Goal: Task Accomplishment & Management: Use online tool/utility

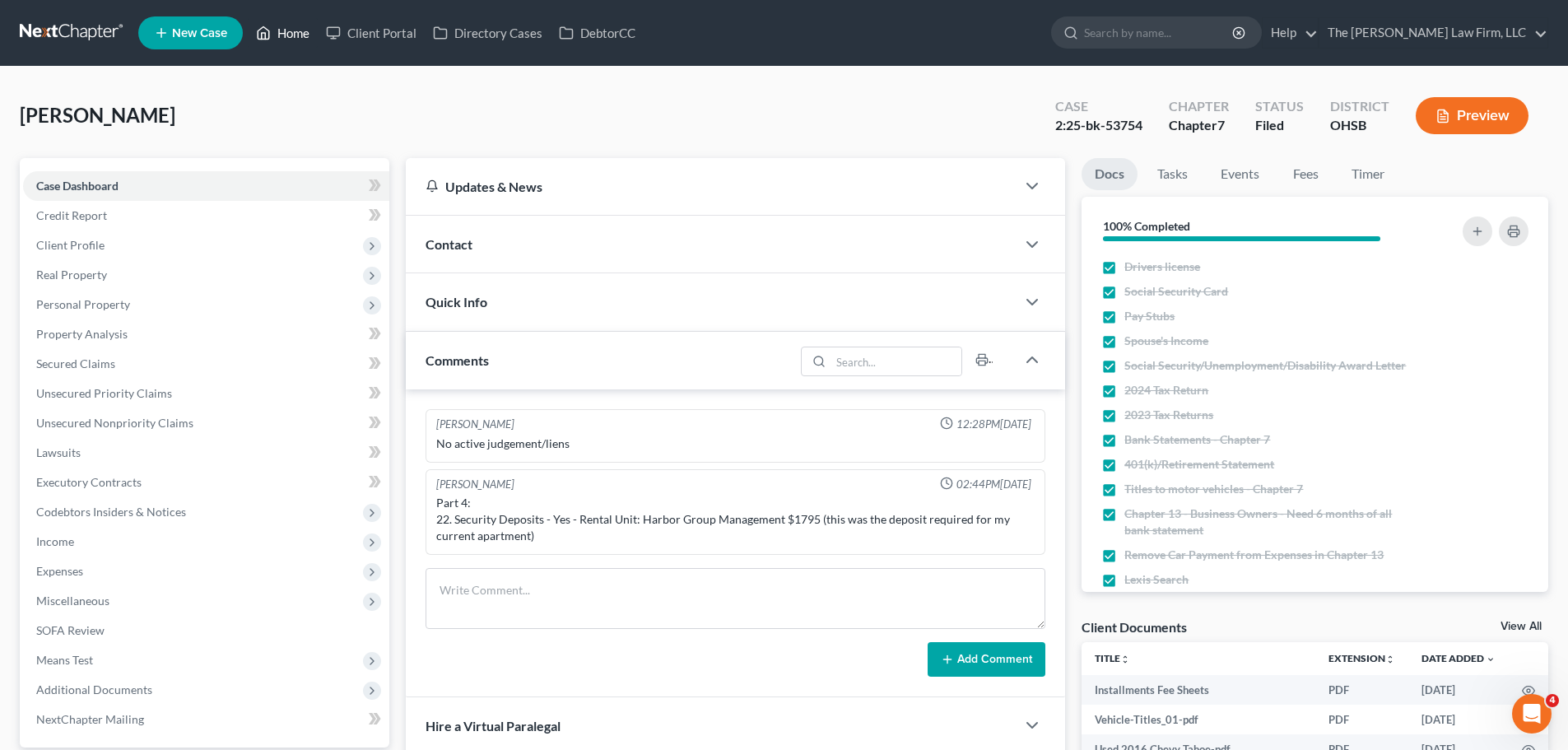
drag, startPoint x: 289, startPoint y: 38, endPoint x: 607, endPoint y: 172, distance: 345.1
click at [289, 38] on link "Home" at bounding box center [282, 33] width 70 height 30
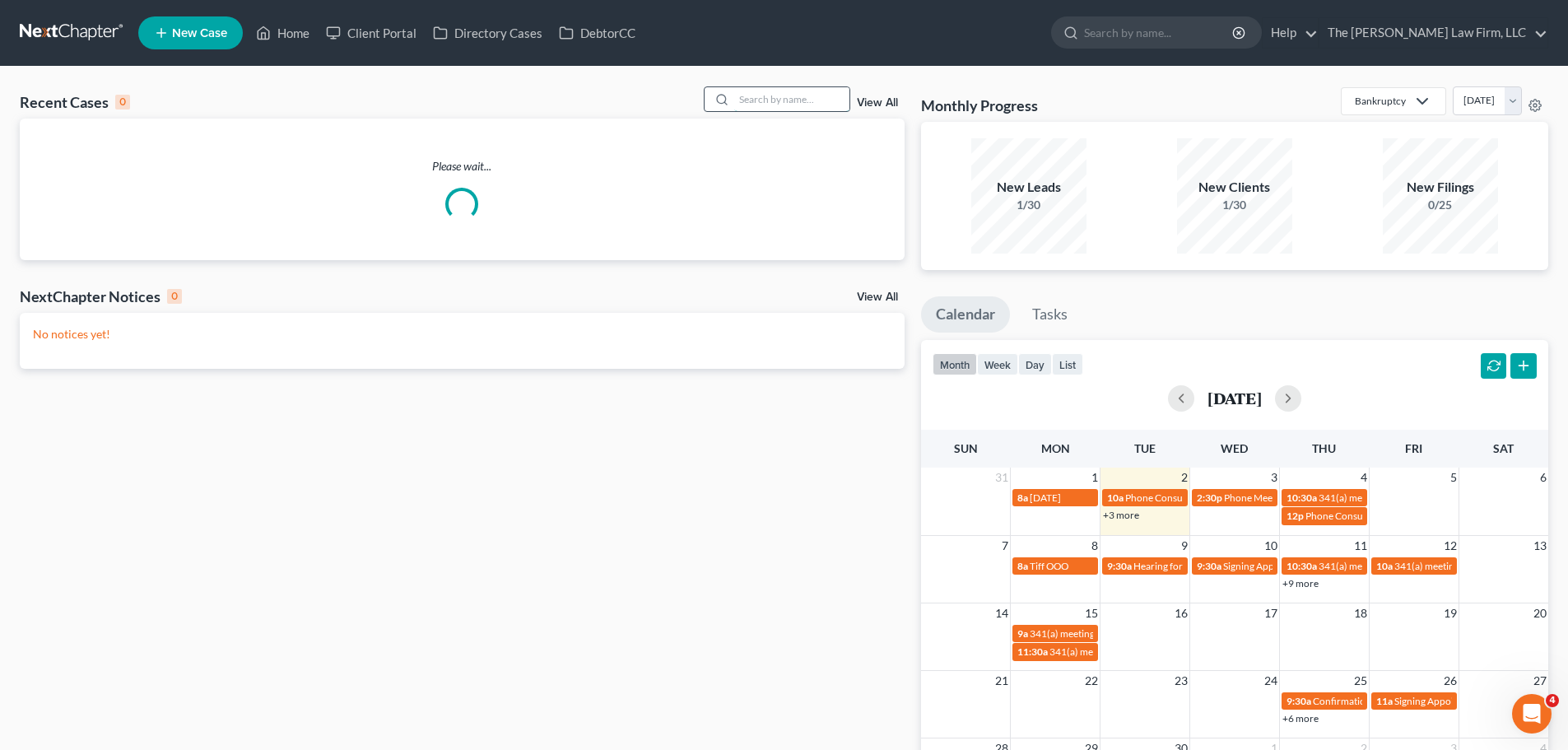
click at [777, 100] on input "search" at bounding box center [792, 99] width 115 height 24
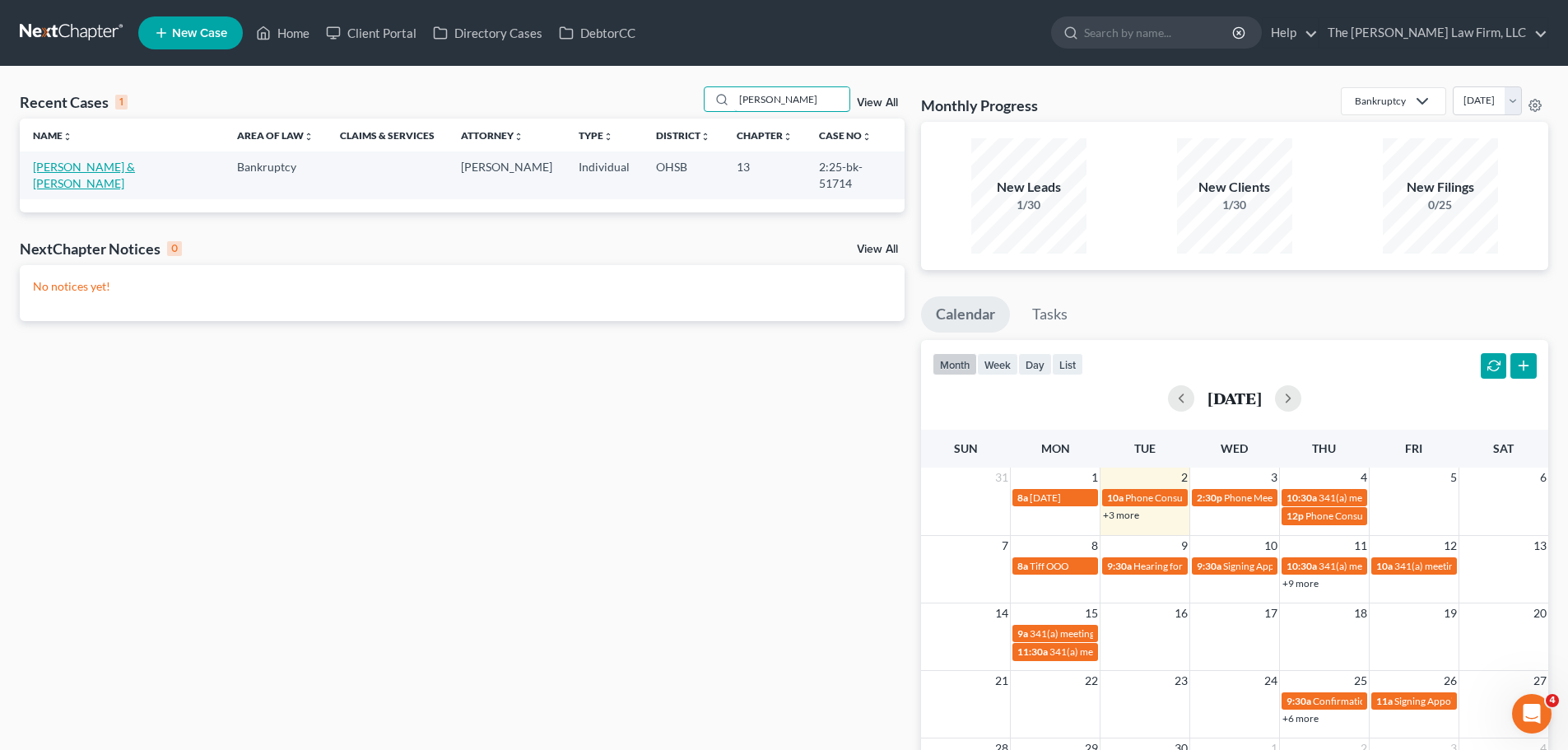
type input "[PERSON_NAME]"
click at [75, 171] on link "[PERSON_NAME] & [PERSON_NAME]" at bounding box center [84, 175] width 102 height 30
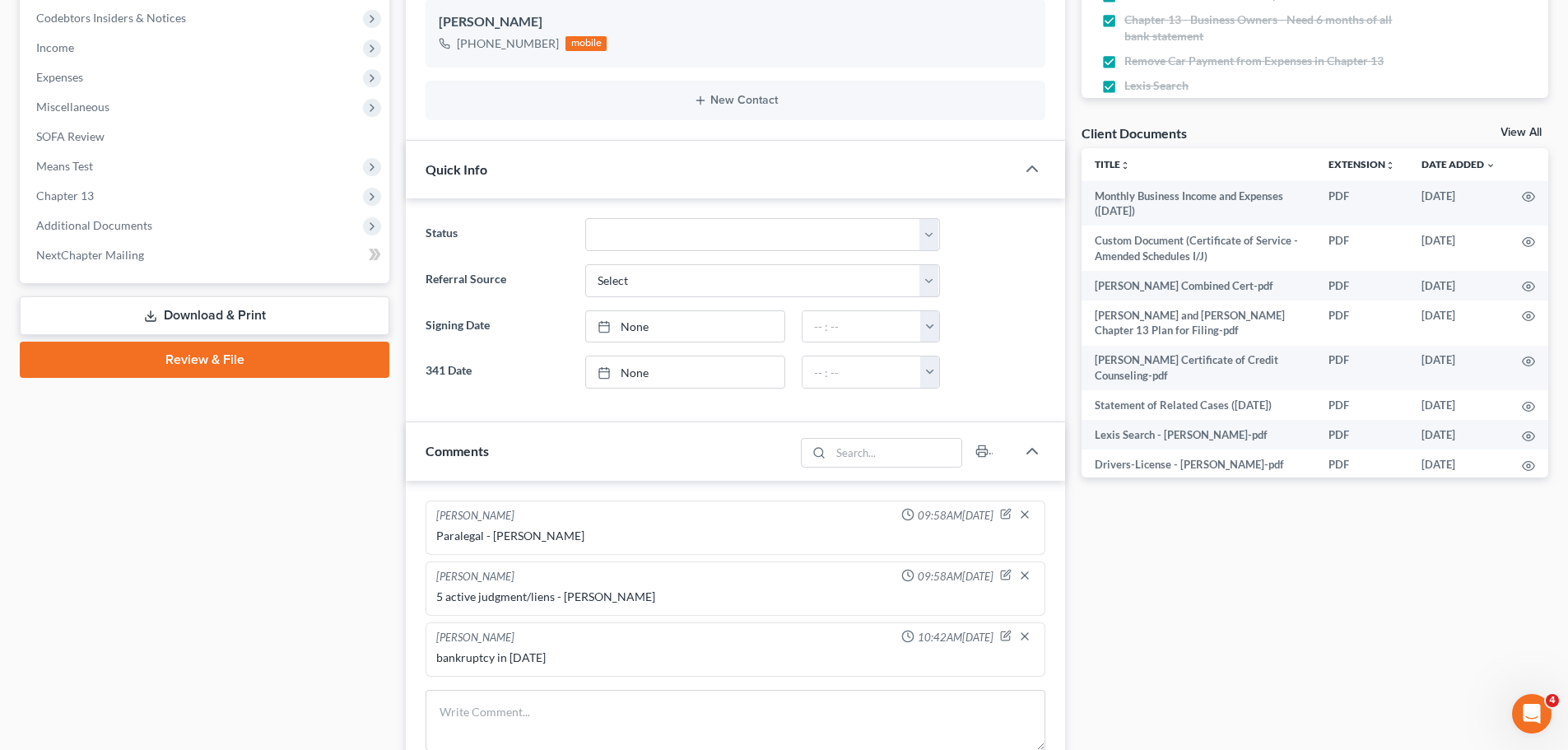
scroll to position [856, 0]
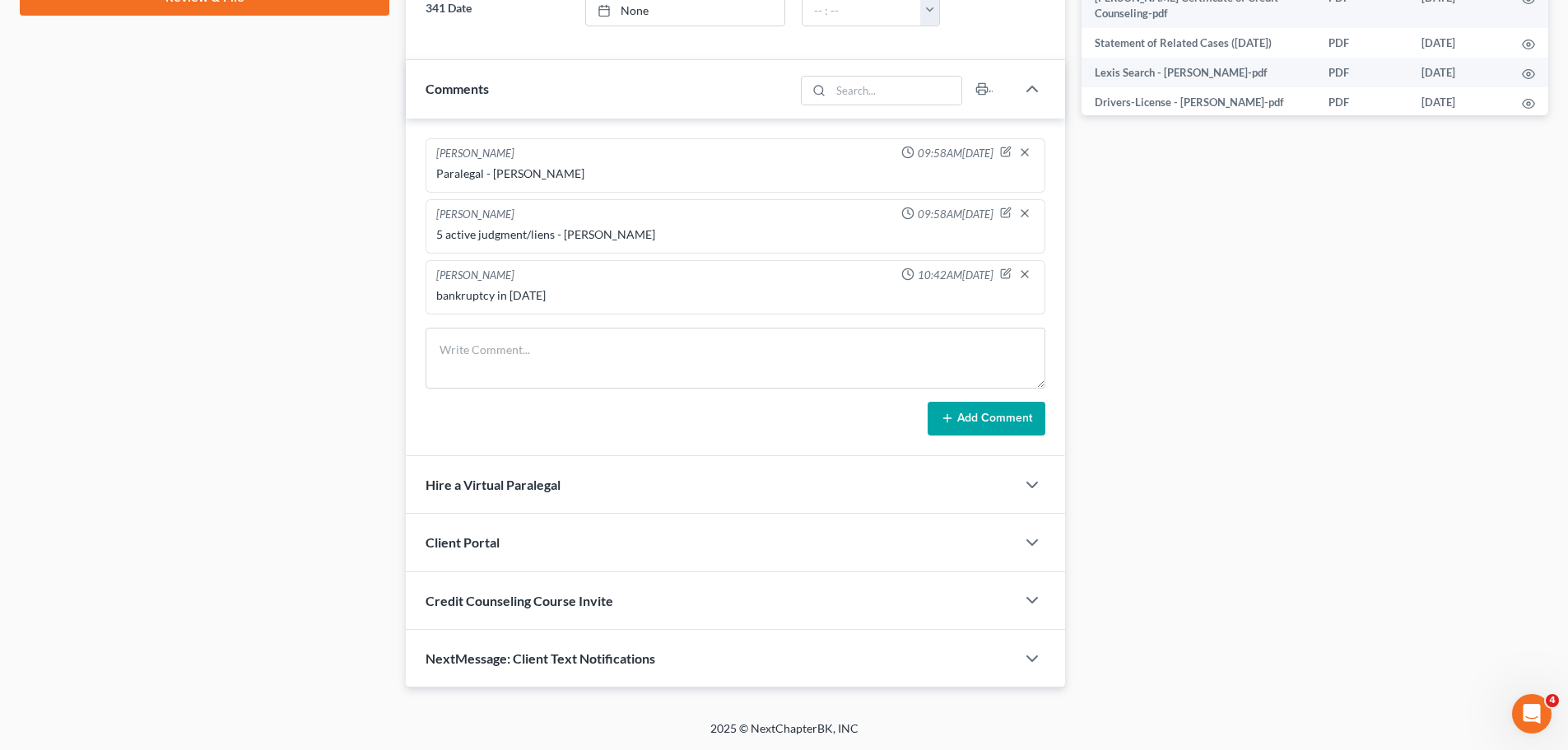
click at [592, 659] on span "NextMessage: Client Text Notifications" at bounding box center [540, 657] width 230 height 15
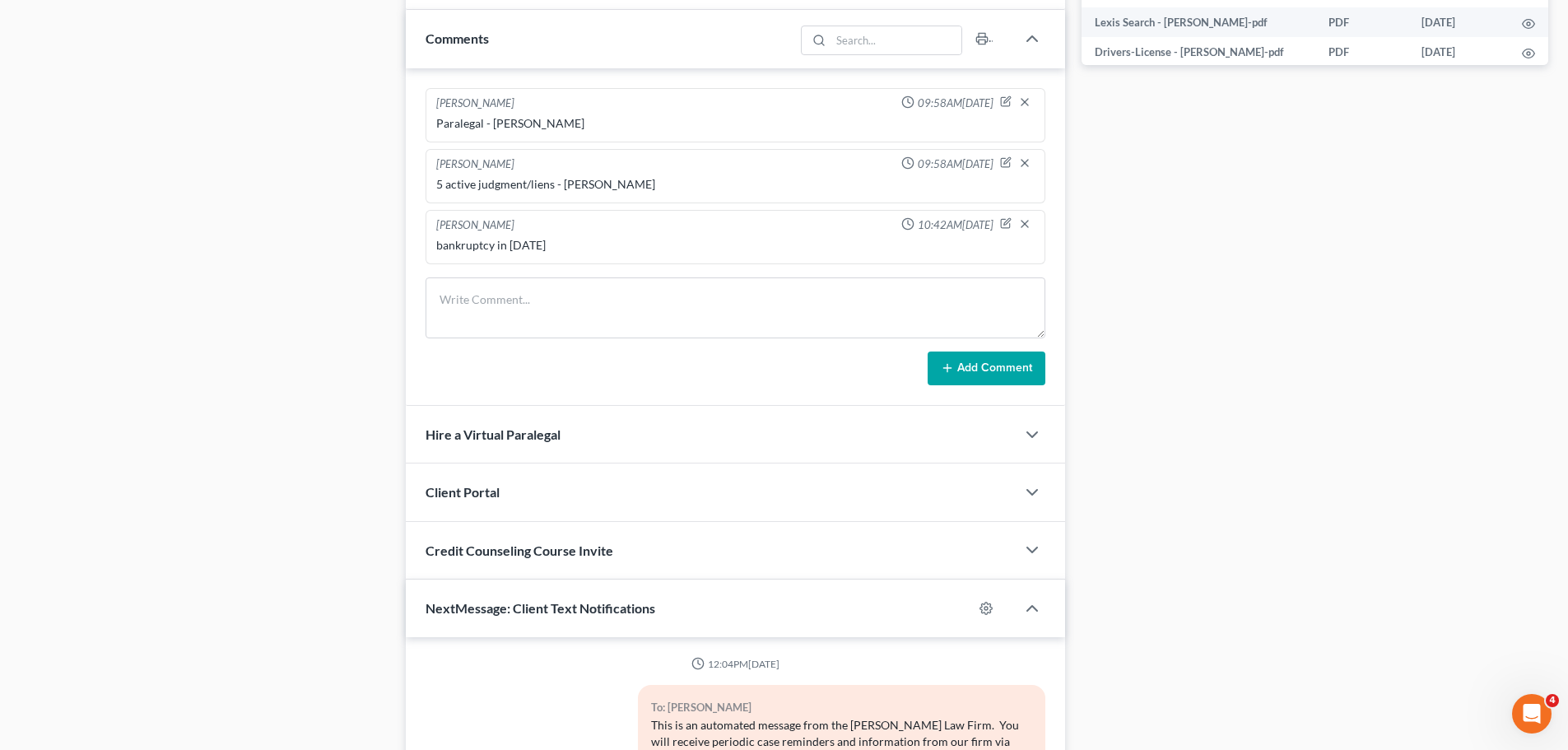
scroll to position [1129, 0]
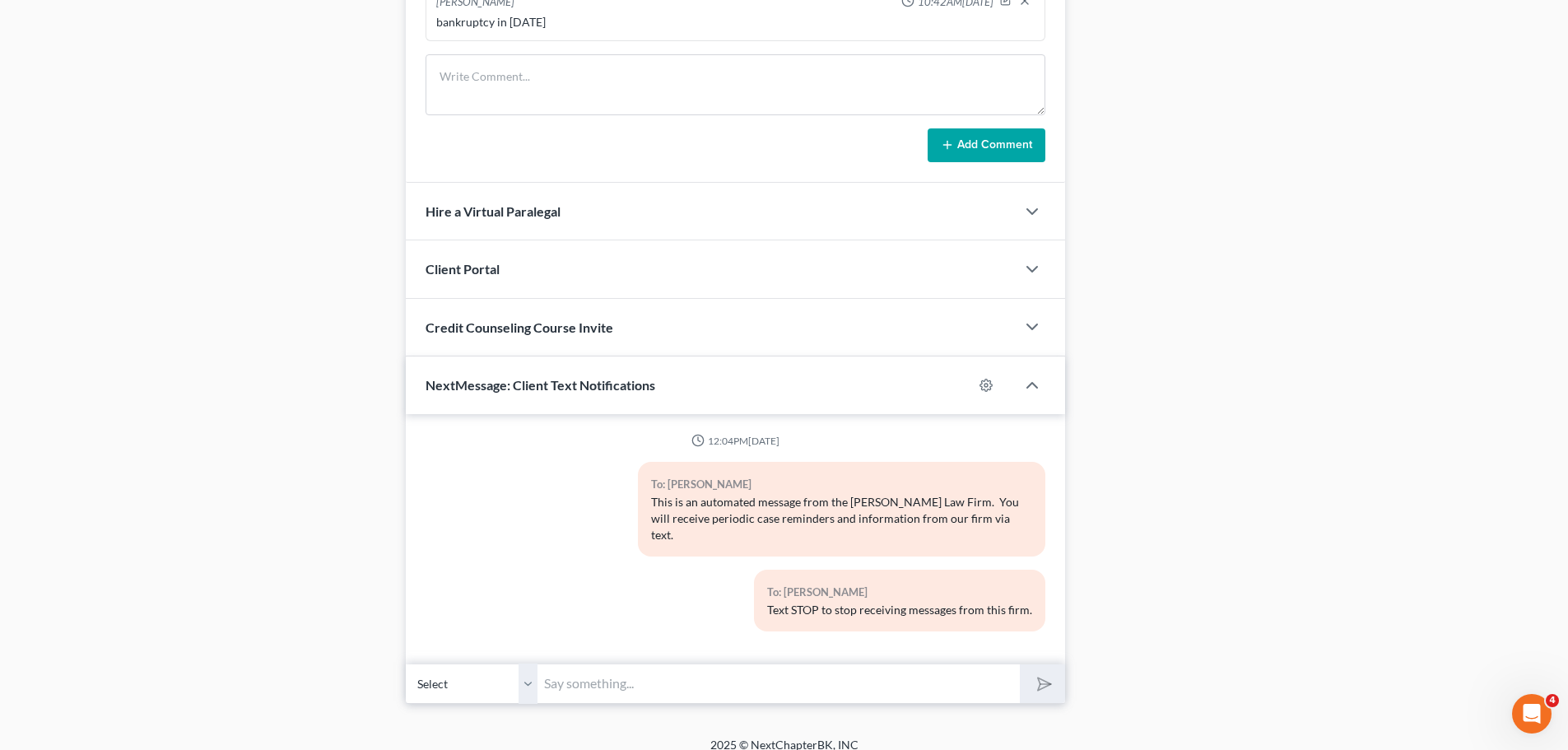
click at [707, 665] on input "text" at bounding box center [778, 684] width 483 height 40
type input "This is [PERSON_NAME] with The [PERSON_NAME] Law Firm. I just sent you a time s…"
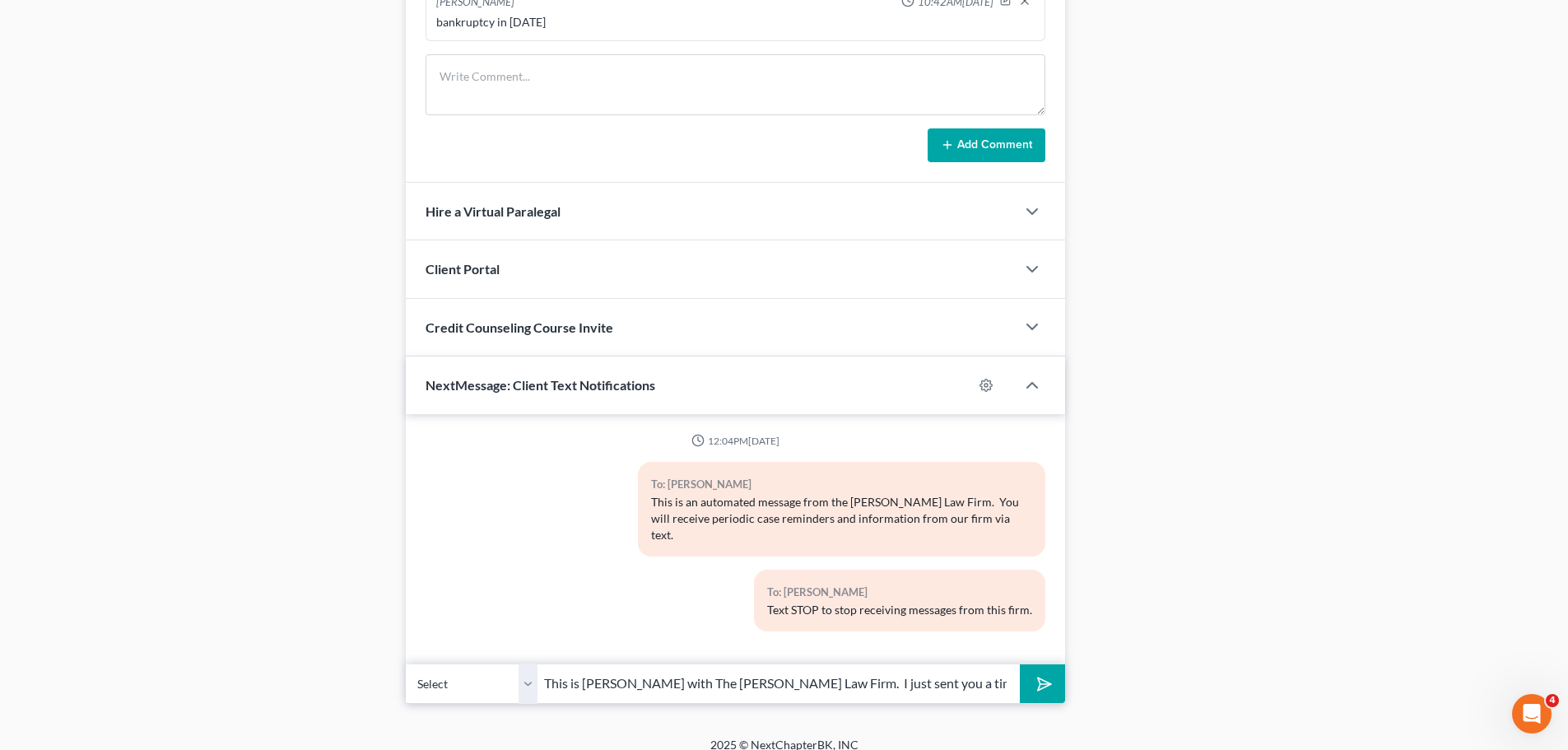
click at [1046, 673] on icon "submit" at bounding box center [1041, 684] width 23 height 23
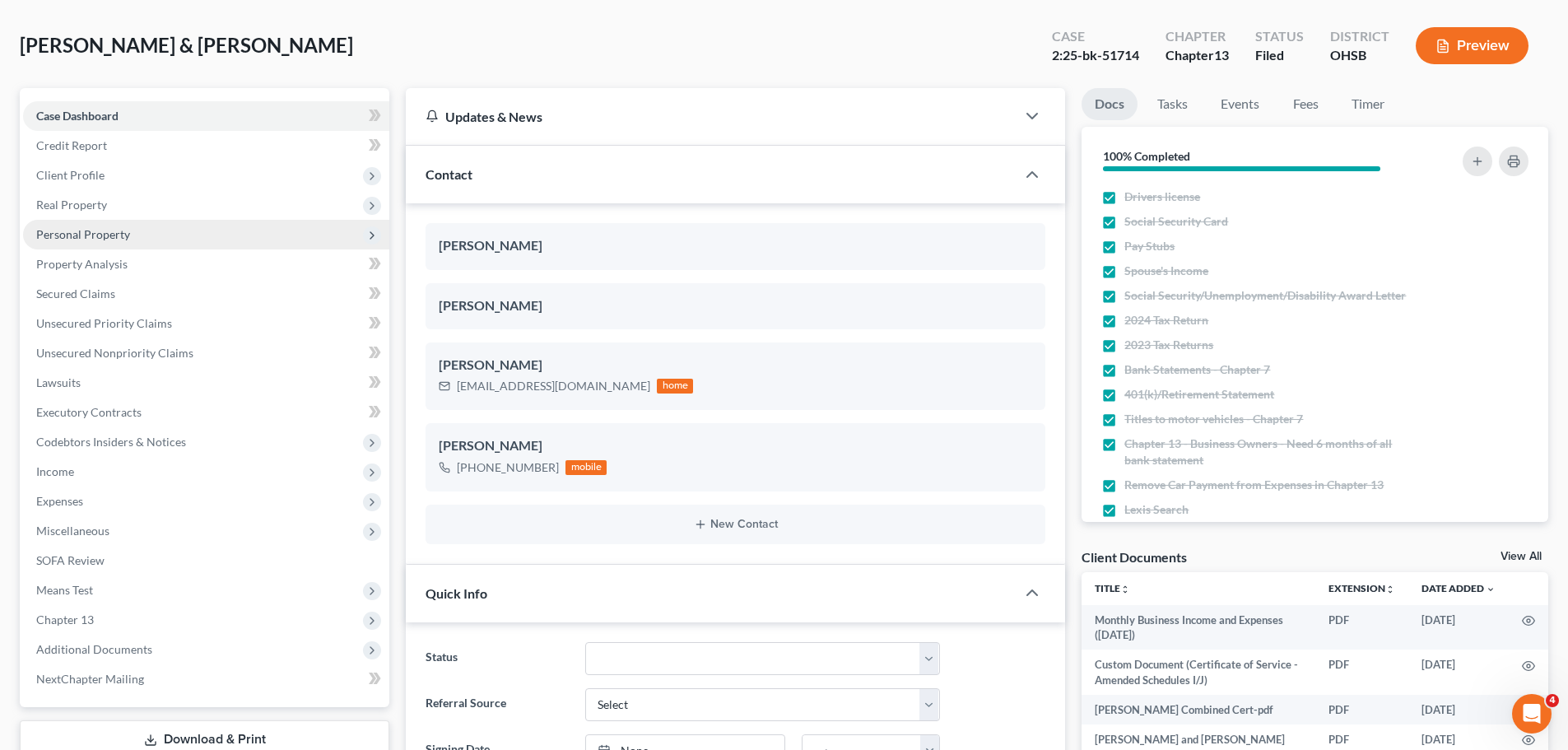
scroll to position [0, 0]
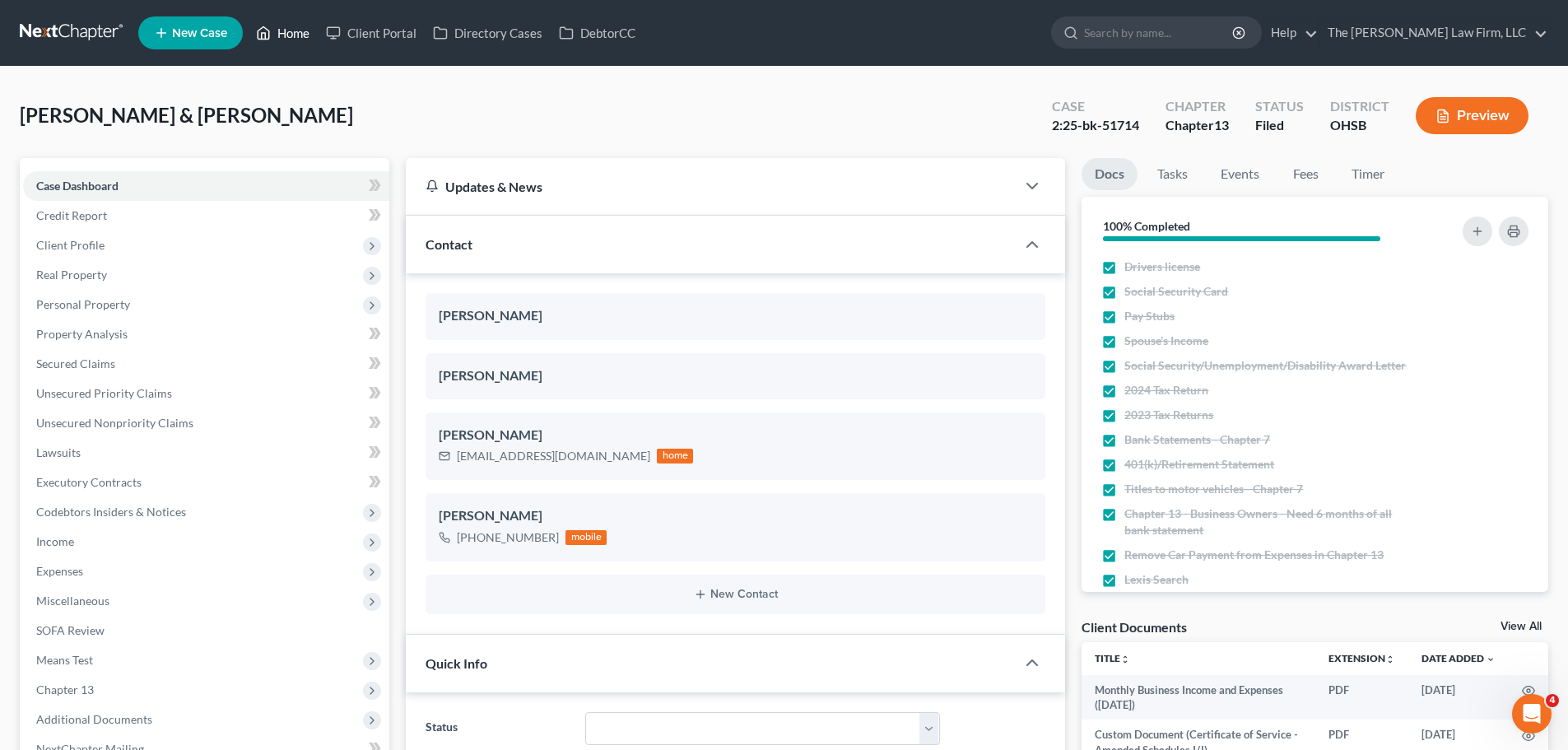
drag, startPoint x: 298, startPoint y: 33, endPoint x: 832, endPoint y: 166, distance: 550.3
click at [298, 33] on link "Home" at bounding box center [282, 33] width 70 height 30
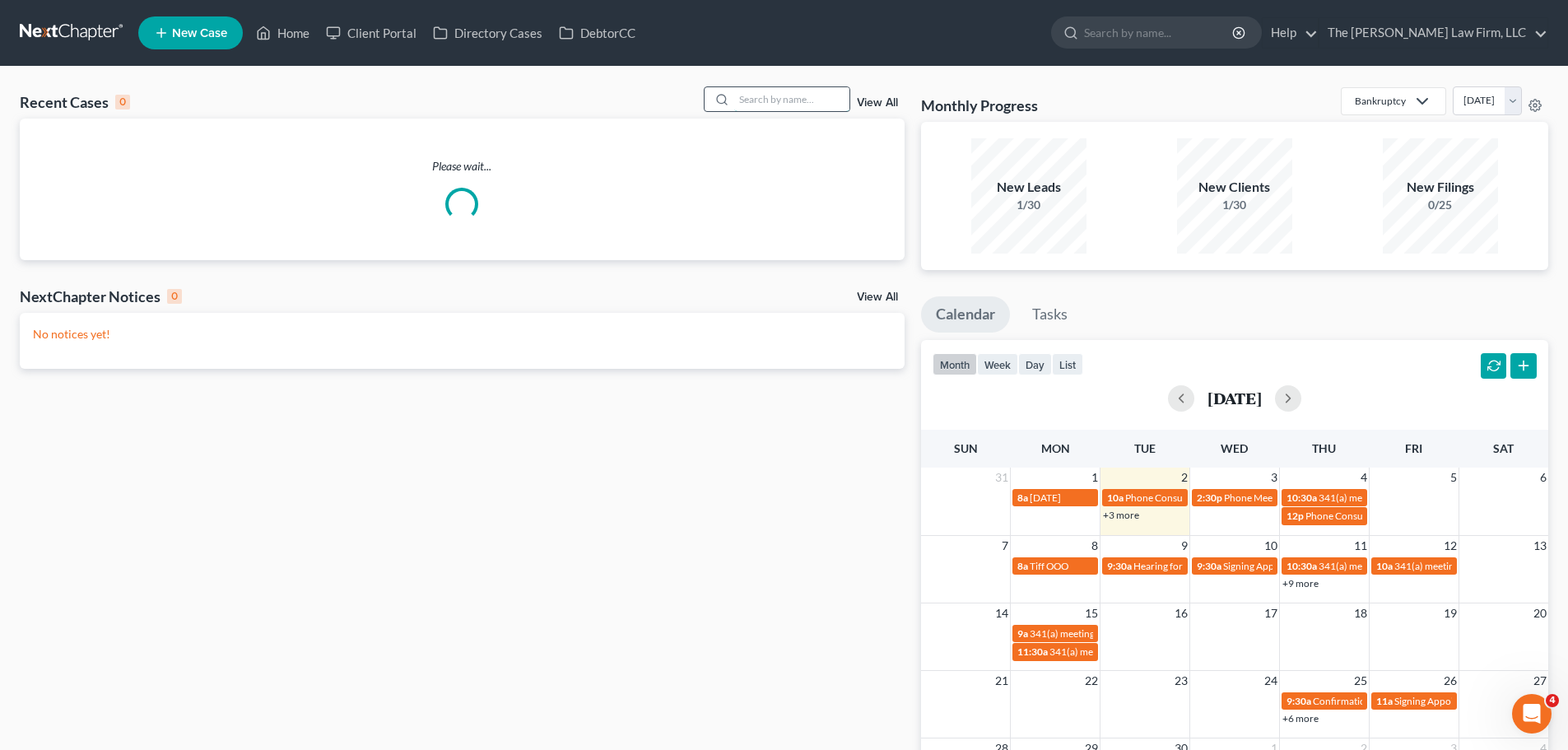
click at [792, 95] on input "search" at bounding box center [792, 99] width 115 height 24
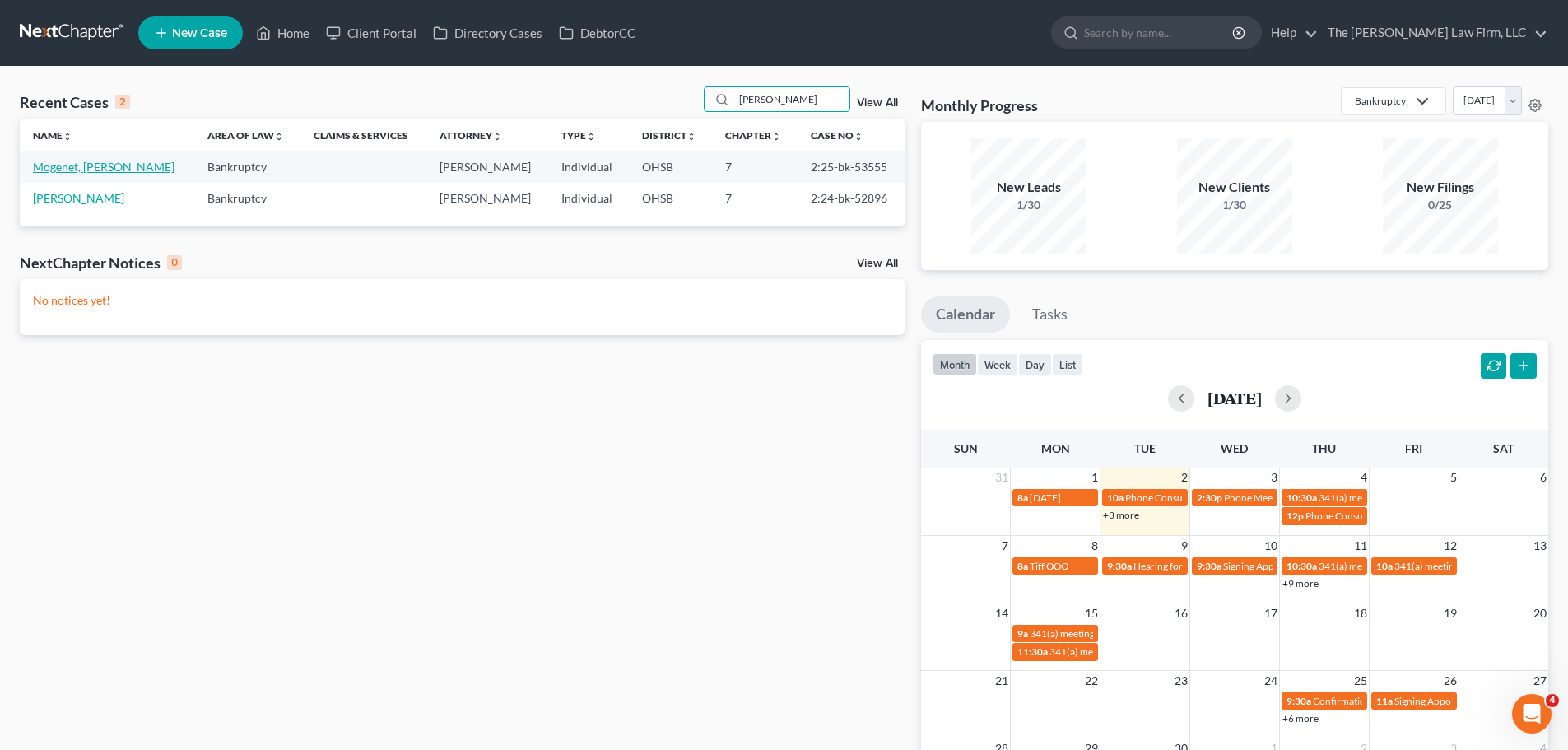
type input "[PERSON_NAME]"
click at [90, 169] on link "Mogenet, [PERSON_NAME]" at bounding box center [104, 166] width 142 height 14
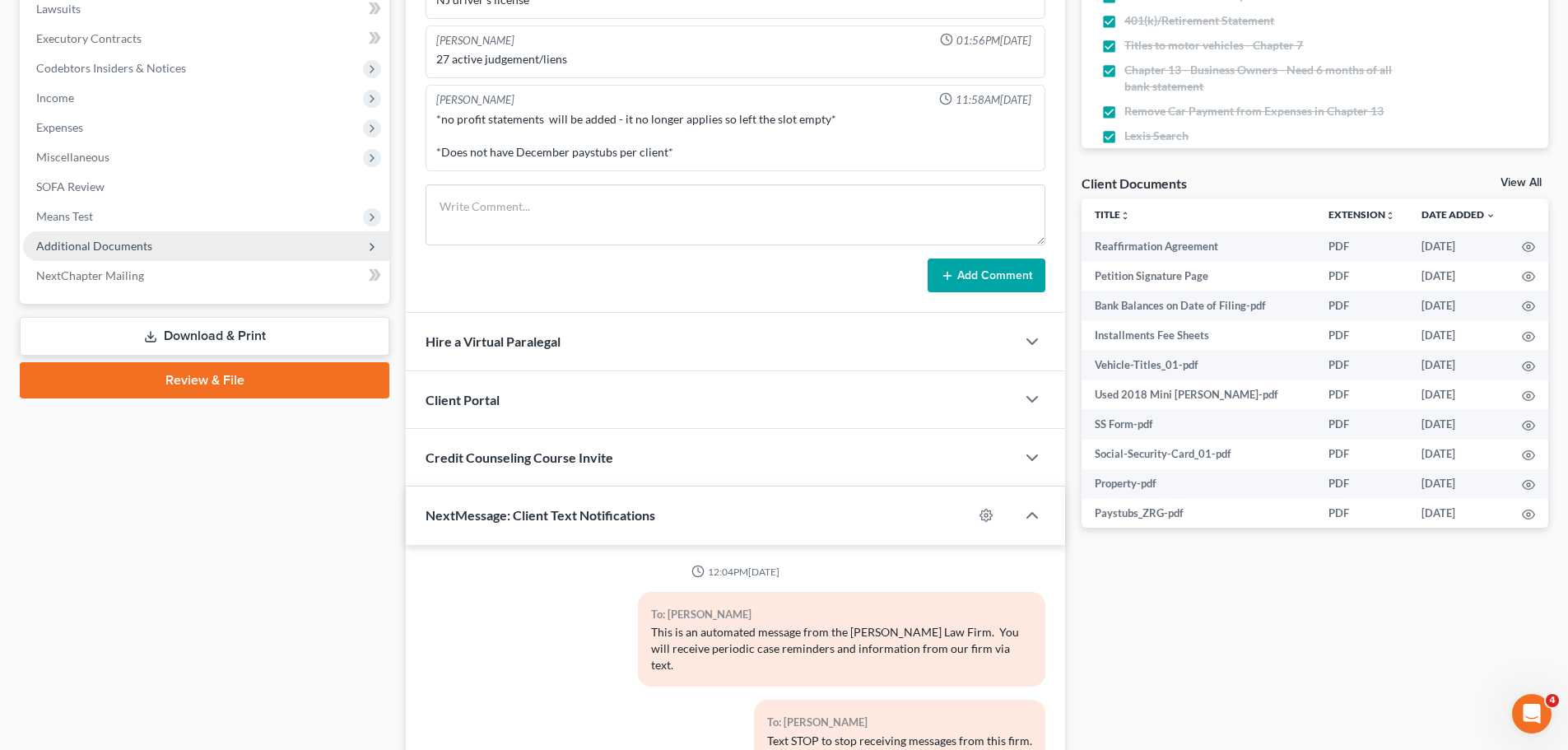
scroll to position [23, 0]
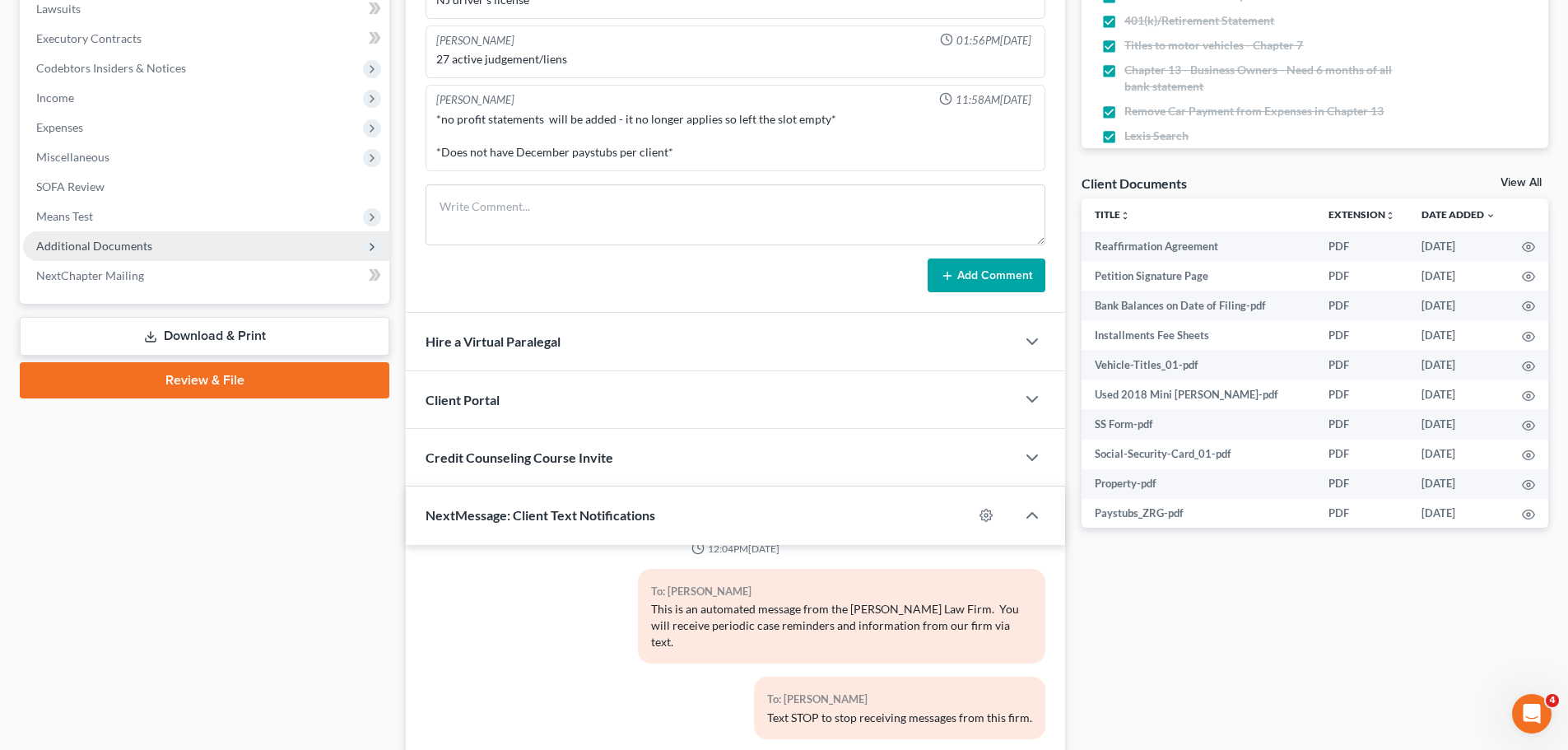
click at [95, 239] on span "Additional Documents" at bounding box center [95, 245] width 116 height 14
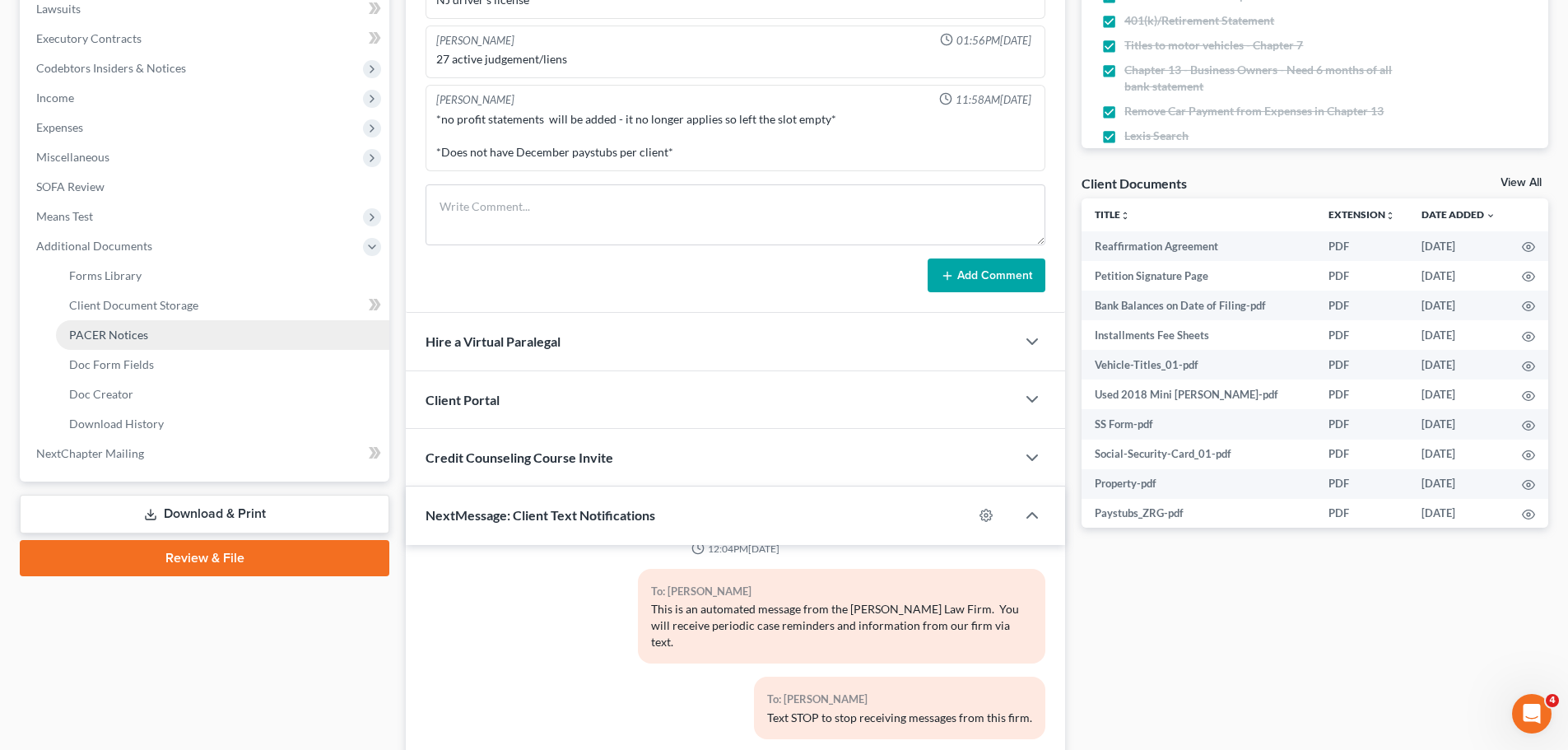
click at [108, 334] on span "PACER Notices" at bounding box center [108, 334] width 79 height 14
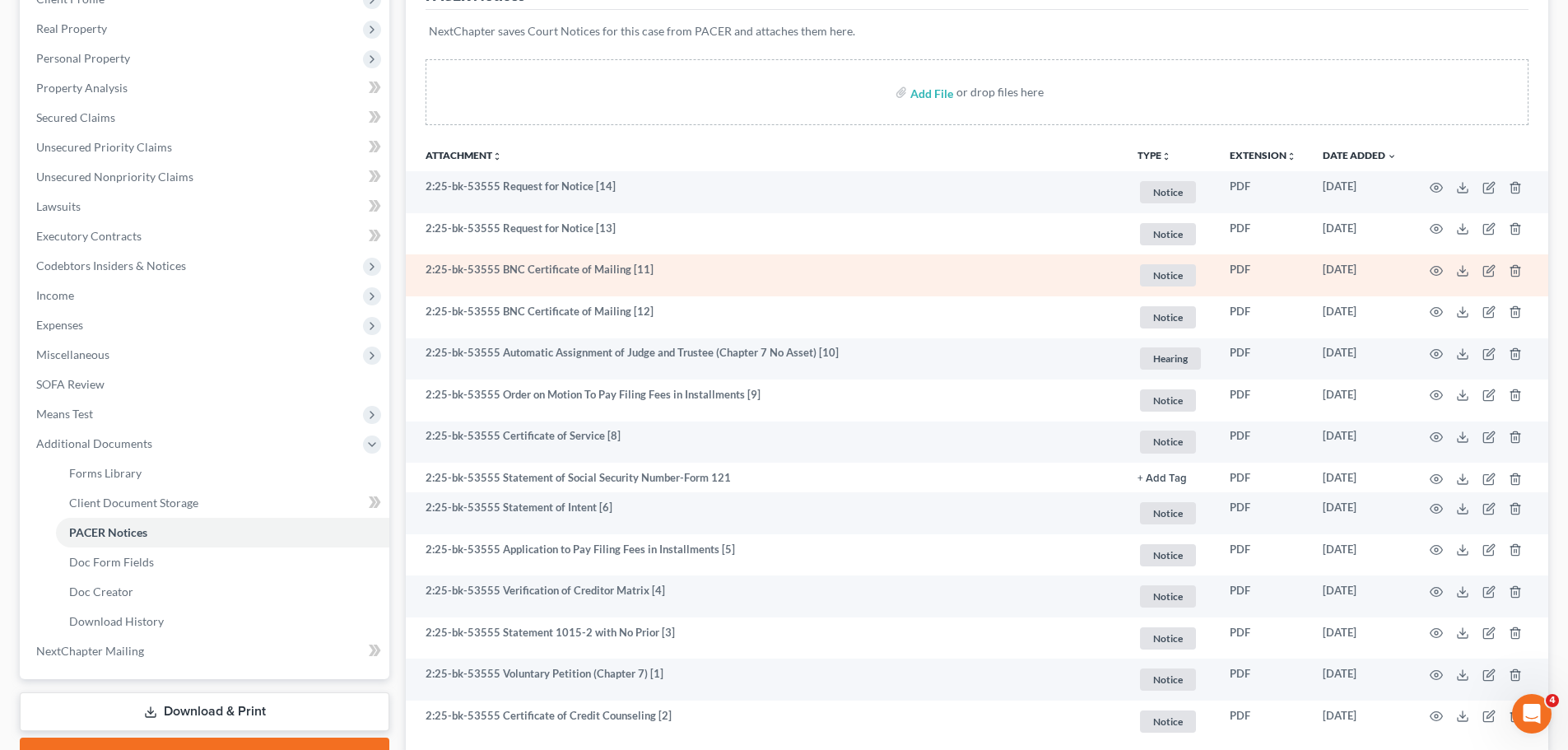
scroll to position [247, 0]
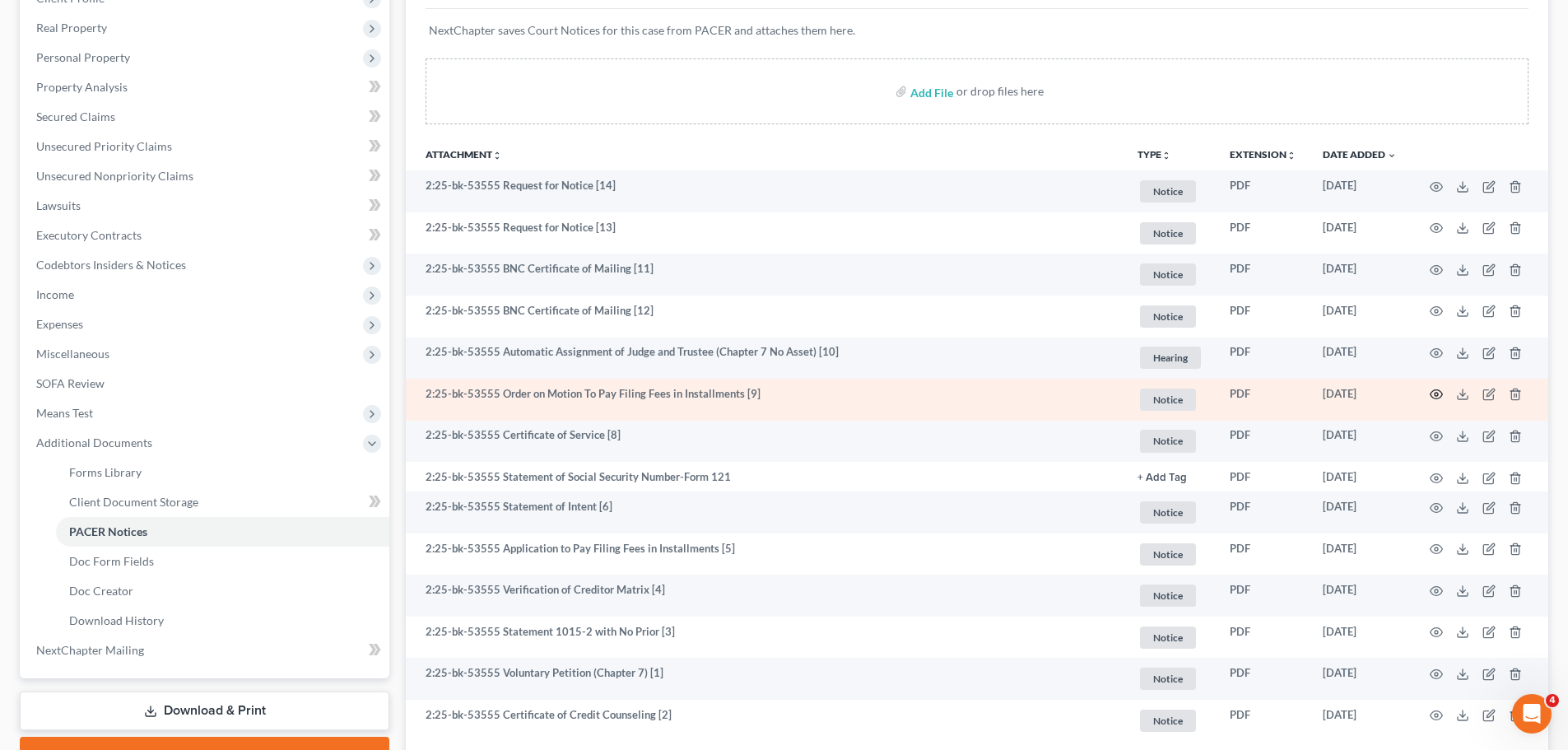
click at [1436, 394] on circle "button" at bounding box center [1436, 395] width 4 height 4
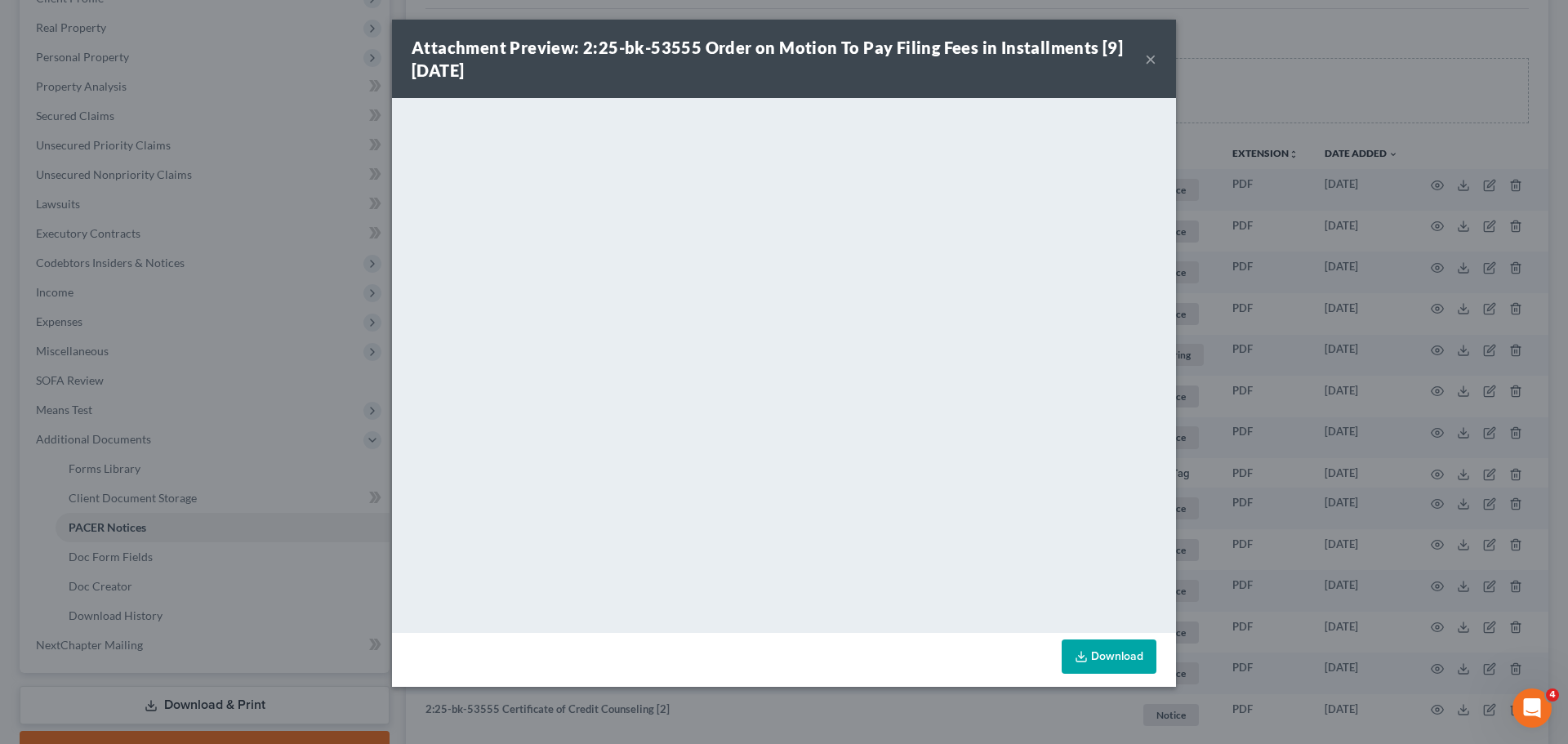
click at [1148, 58] on button "×" at bounding box center [1150, 59] width 12 height 20
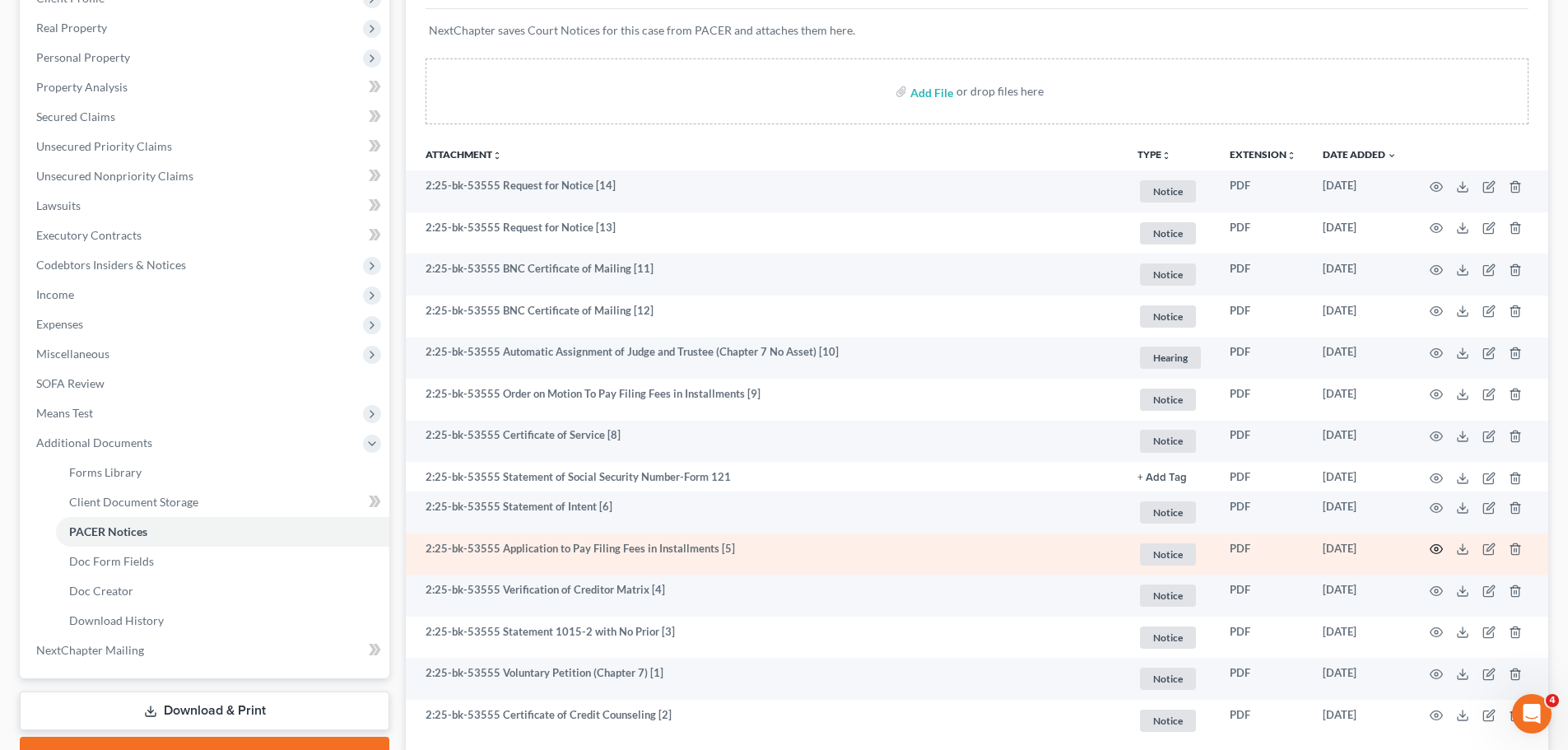
click at [1433, 549] on icon "button" at bounding box center [1435, 549] width 13 height 13
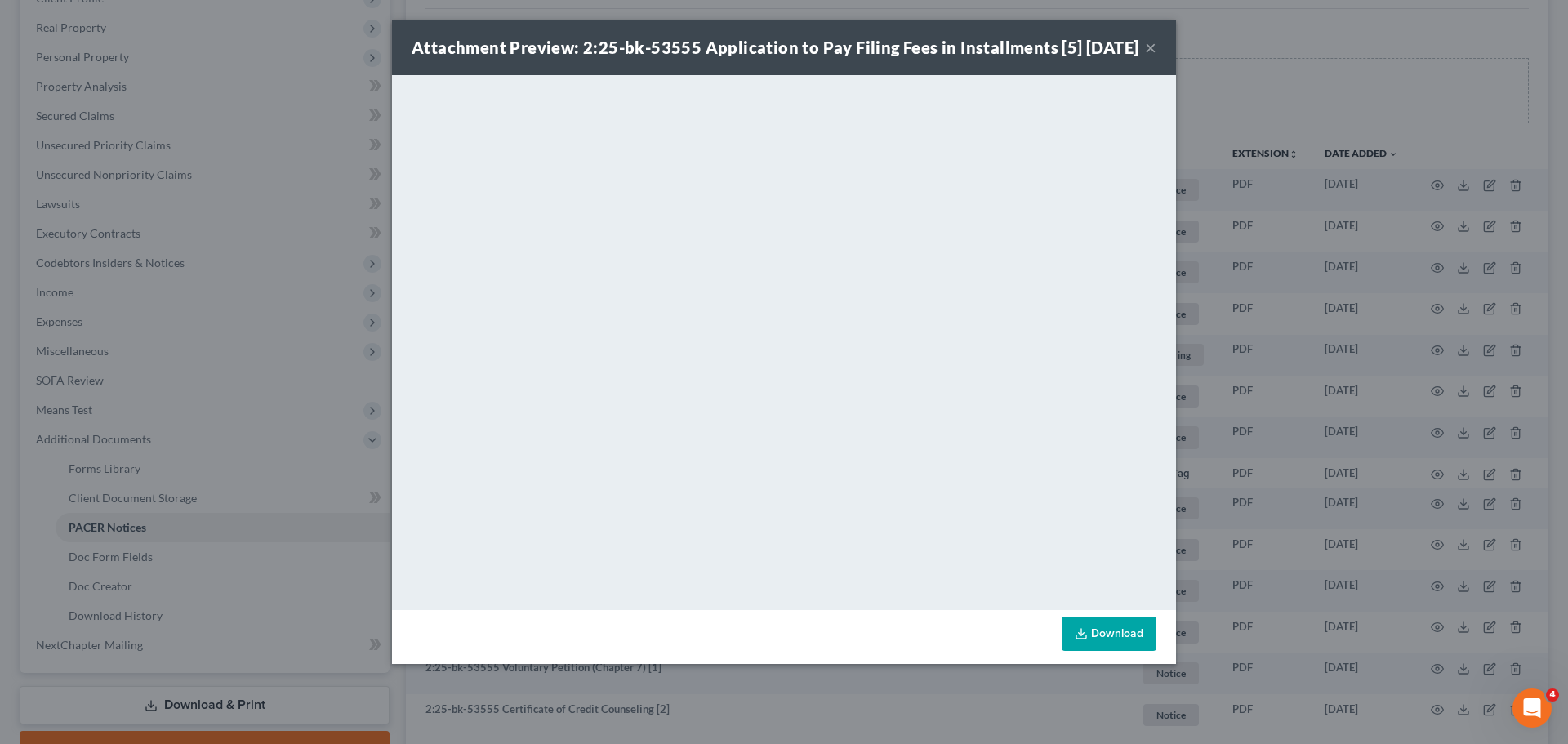
click at [1146, 57] on button "×" at bounding box center [1150, 48] width 12 height 20
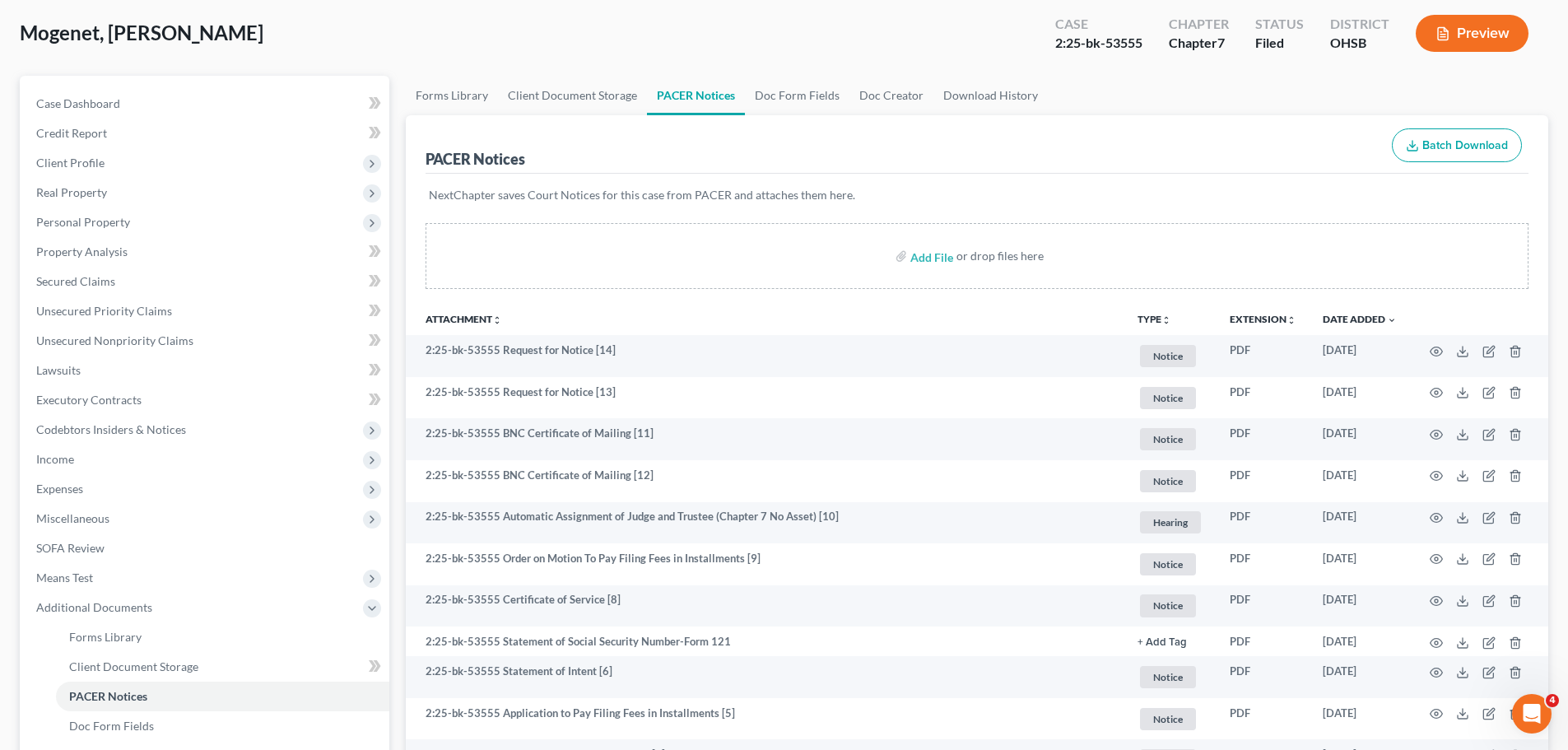
scroll to position [0, 0]
